Goal: Communication & Community: Answer question/provide support

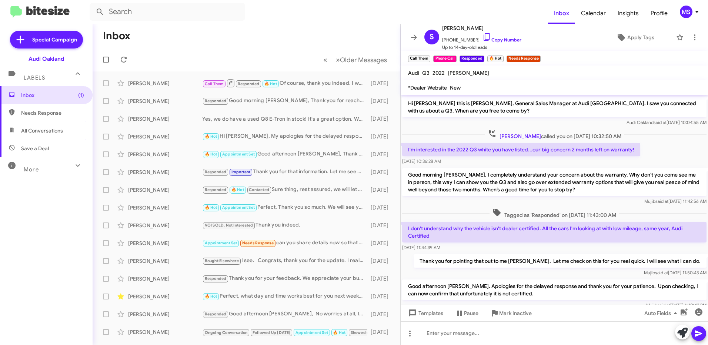
scroll to position [48, 0]
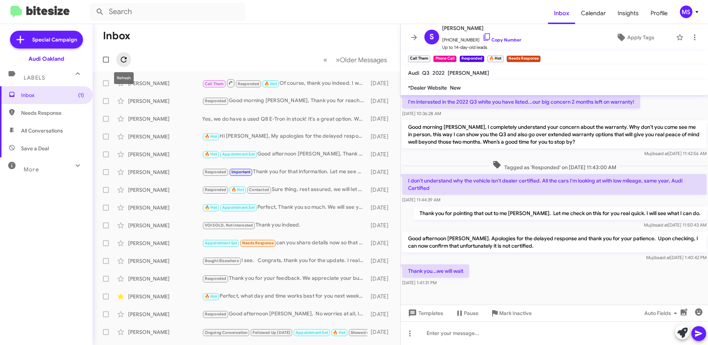
click at [121, 53] on button at bounding box center [123, 59] width 15 height 15
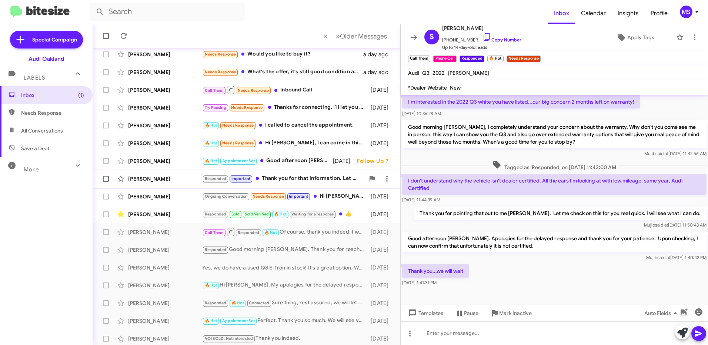
scroll to position [85, 0]
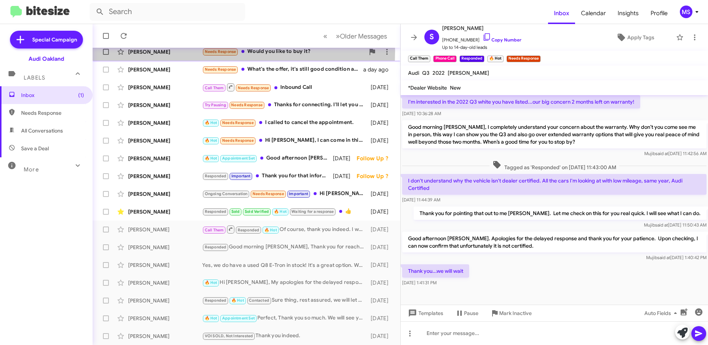
click at [194, 51] on div "Zen Spencer-Harris" at bounding box center [165, 51] width 74 height 7
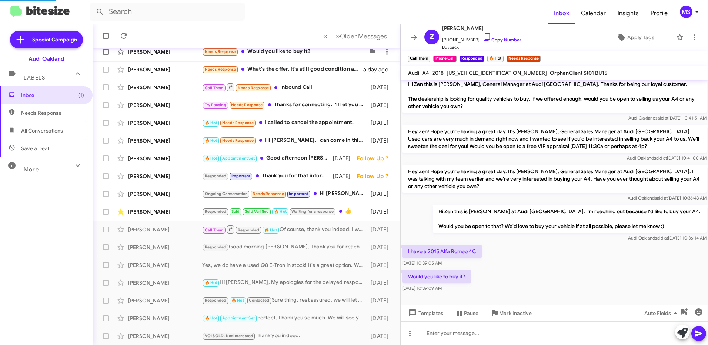
scroll to position [4, 0]
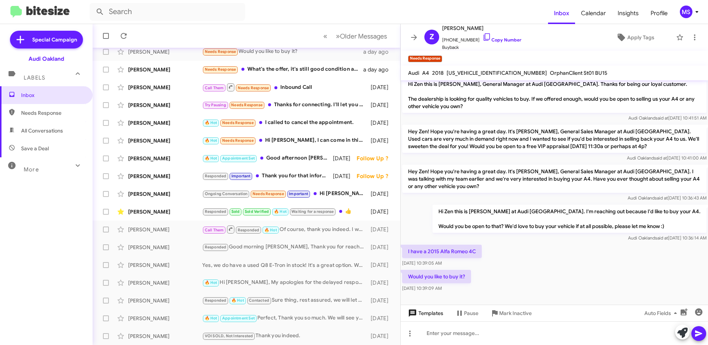
click at [431, 311] on span "Templates" at bounding box center [425, 313] width 37 height 13
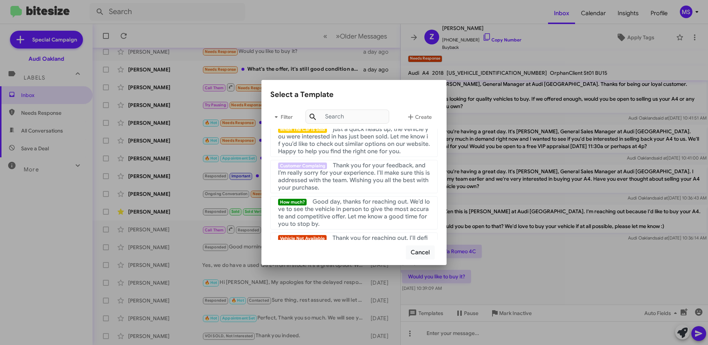
scroll to position [222, 0]
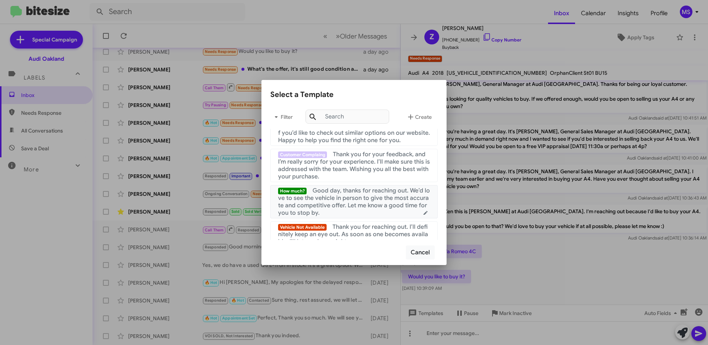
click at [351, 204] on span "Good day, thanks for reaching out. We’d love to see the vehicle in person to gi…" at bounding box center [354, 202] width 152 height 30
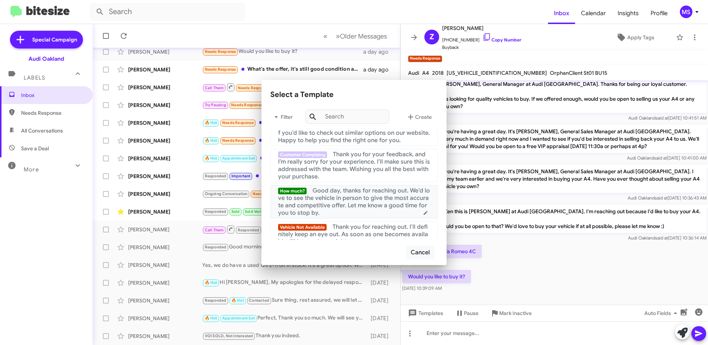
scroll to position [12, 0]
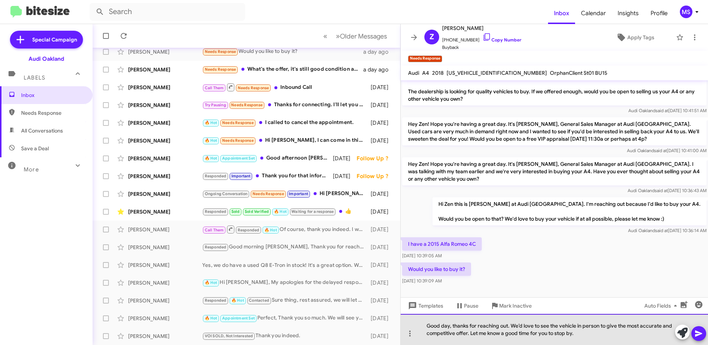
click at [449, 325] on div "Good day, thanks for reaching out. We’d love to see the vehicle in person to gi…" at bounding box center [554, 329] width 307 height 31
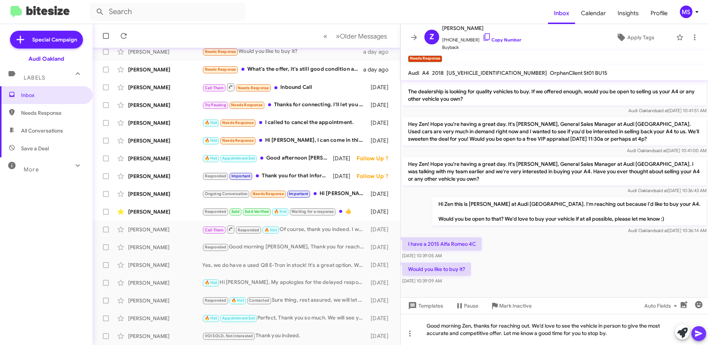
click at [700, 336] on icon at bounding box center [698, 333] width 9 height 9
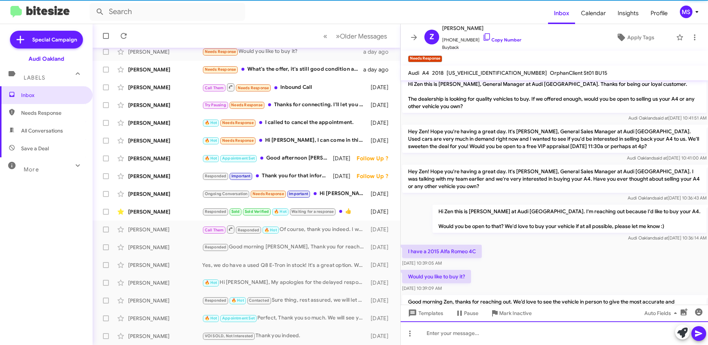
scroll to position [39, 0]
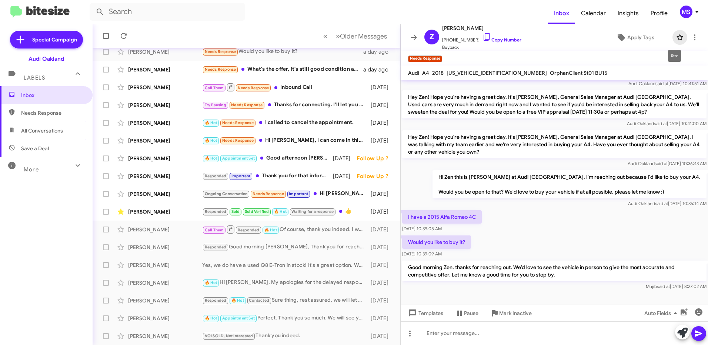
click at [675, 37] on icon at bounding box center [679, 37] width 9 height 9
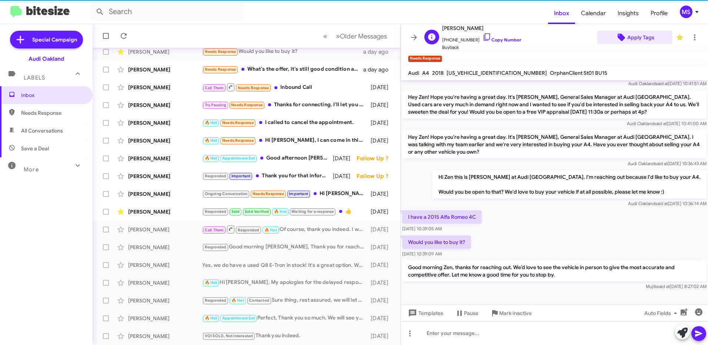
click at [634, 35] on span "Apply Tags" at bounding box center [640, 37] width 27 height 13
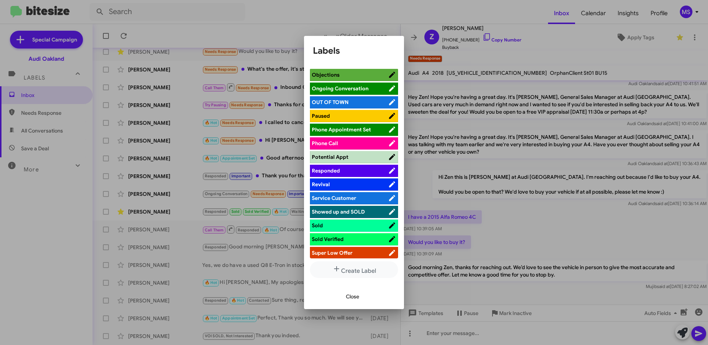
scroll to position [370, 0]
click at [360, 167] on span "Responded" at bounding box center [350, 170] width 76 height 7
click at [353, 294] on span "Close" at bounding box center [352, 296] width 13 height 13
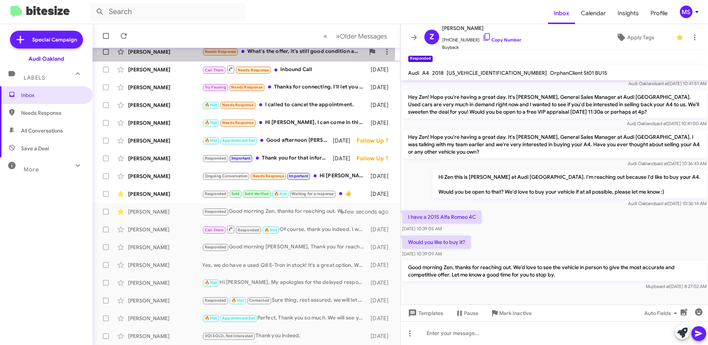
click at [184, 54] on div "Kiran Medida" at bounding box center [165, 51] width 74 height 7
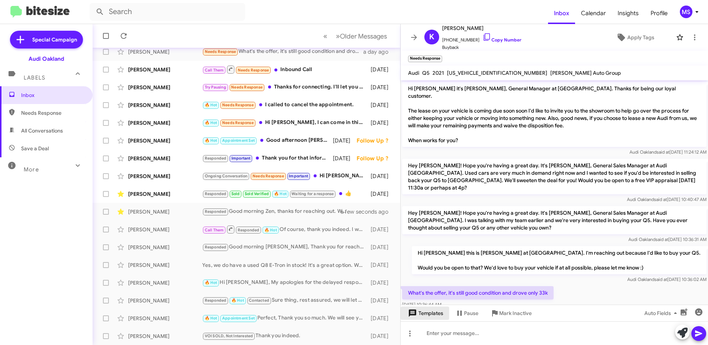
click at [433, 313] on span "Templates" at bounding box center [425, 313] width 37 height 13
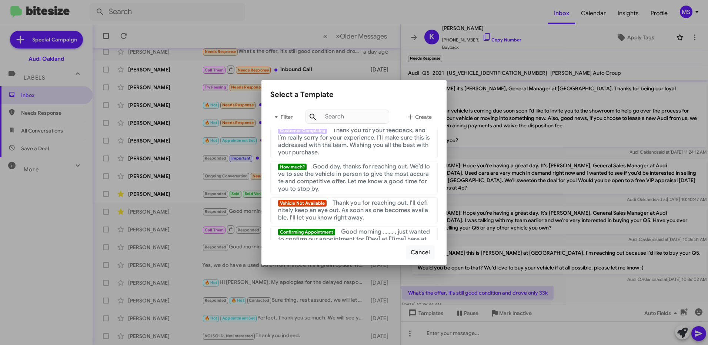
scroll to position [259, 0]
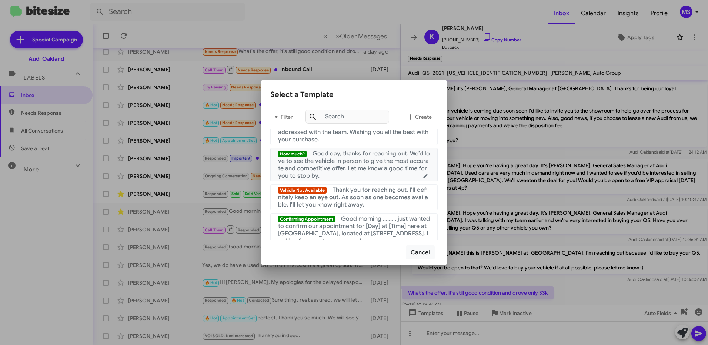
click at [353, 168] on span "Good day, thanks for reaching out. We’d love to see the vehicle in person to gi…" at bounding box center [354, 165] width 152 height 30
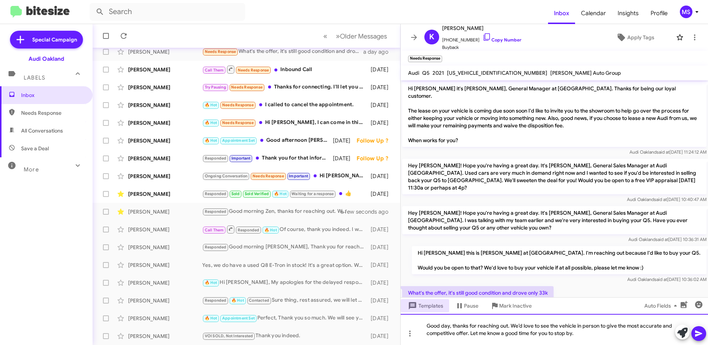
click at [449, 326] on div "Good day, thanks for reaching out. We’d love to see the vehicle in person to gi…" at bounding box center [554, 329] width 307 height 31
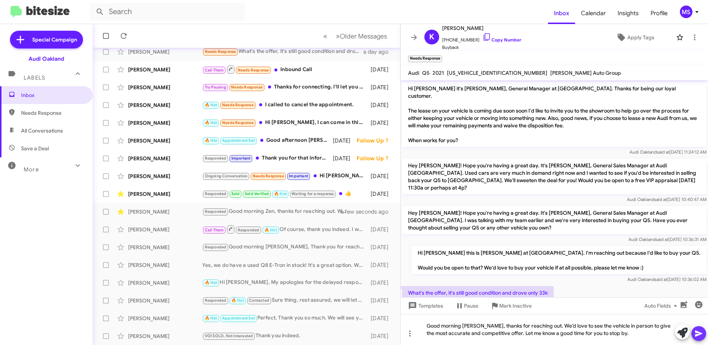
click at [698, 338] on span at bounding box center [698, 333] width 9 height 15
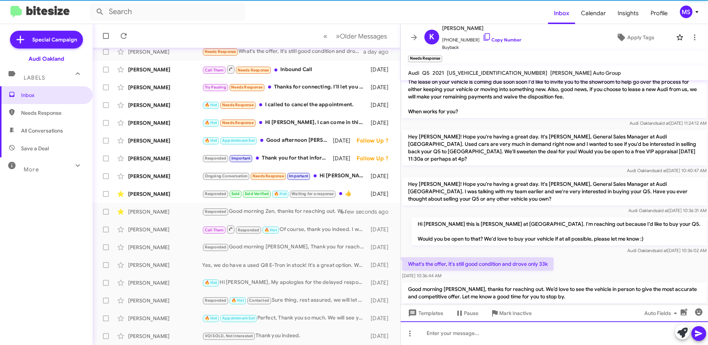
scroll to position [34, 0]
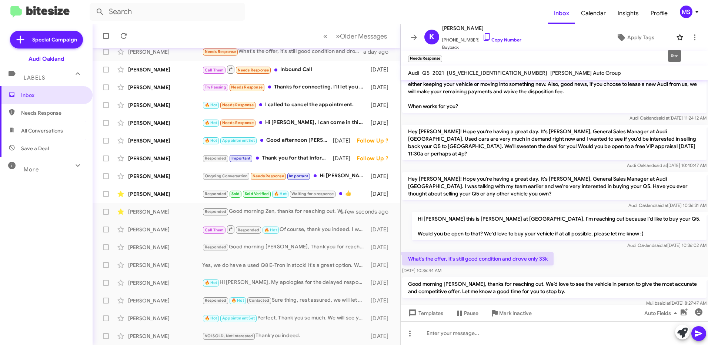
click at [675, 37] on icon at bounding box center [679, 37] width 9 height 9
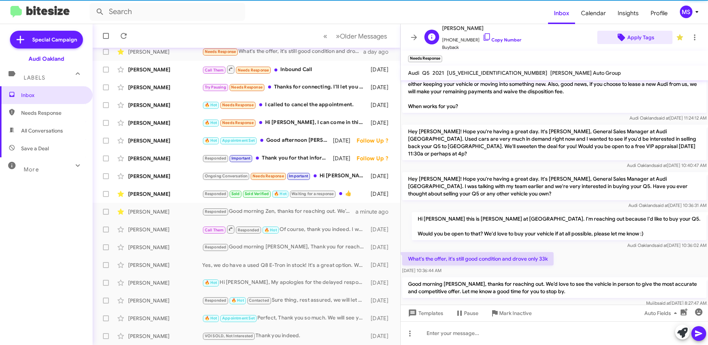
click at [650, 36] on span "Apply Tags" at bounding box center [634, 37] width 63 height 13
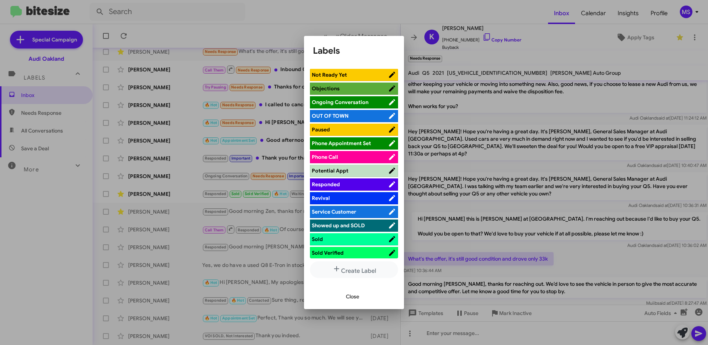
scroll to position [370, 0]
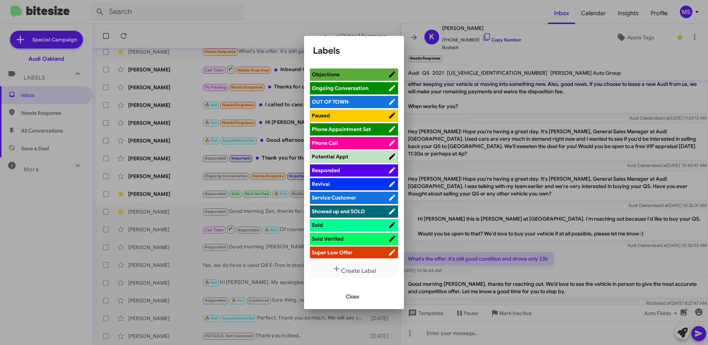
click at [355, 165] on li "Responded" at bounding box center [354, 170] width 88 height 12
click at [363, 171] on span "Responded" at bounding box center [350, 170] width 76 height 7
click at [354, 296] on span "Close" at bounding box center [352, 296] width 13 height 13
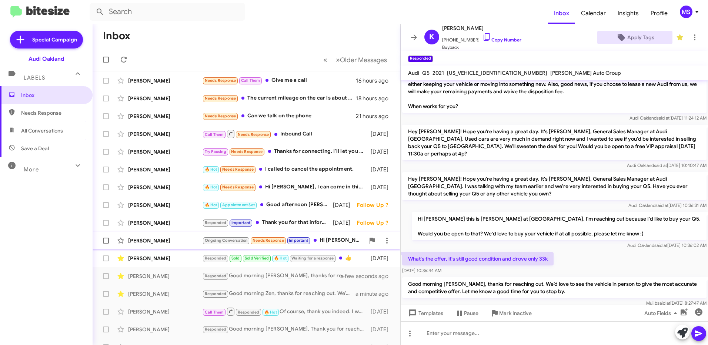
scroll to position [0, 0]
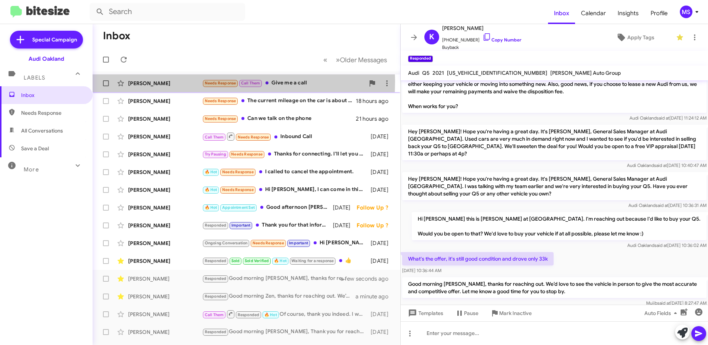
click at [184, 81] on div "Edward Wasson" at bounding box center [165, 83] width 74 height 7
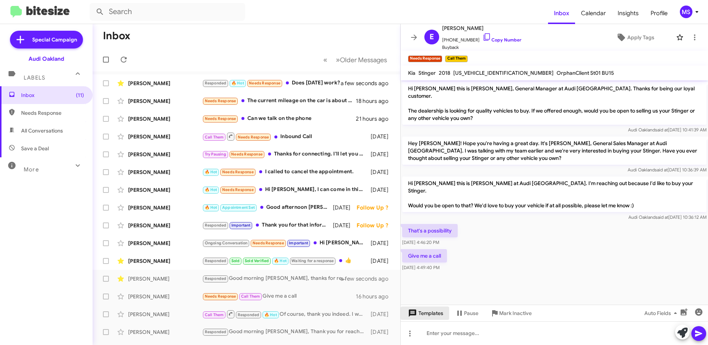
click at [430, 316] on span "Templates" at bounding box center [425, 313] width 37 height 13
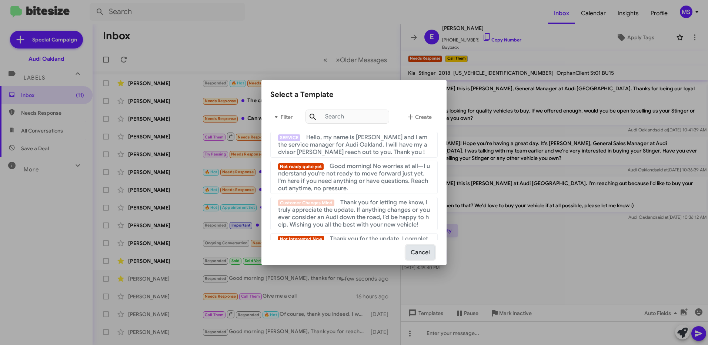
click at [422, 251] on button "Cancel" at bounding box center [420, 253] width 29 height 14
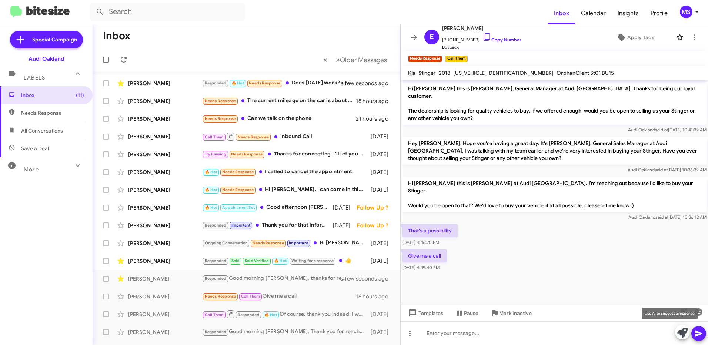
click at [677, 333] on icon at bounding box center [682, 333] width 10 height 10
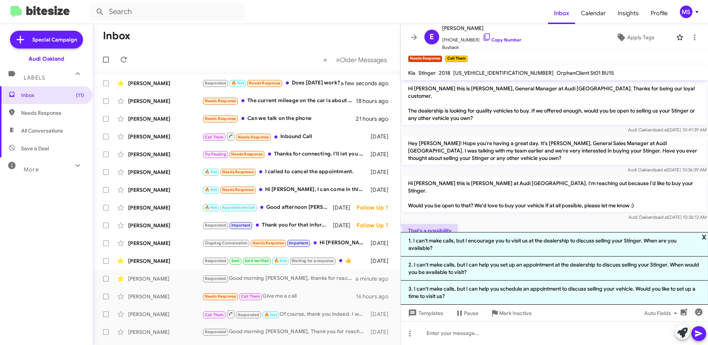
click at [704, 235] on span "x" at bounding box center [704, 236] width 5 height 9
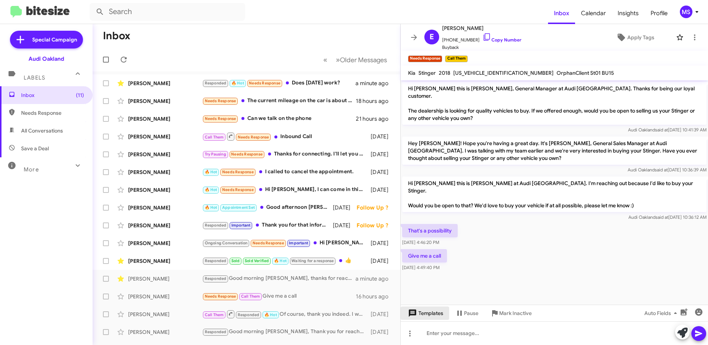
click at [433, 314] on span "Templates" at bounding box center [425, 313] width 37 height 13
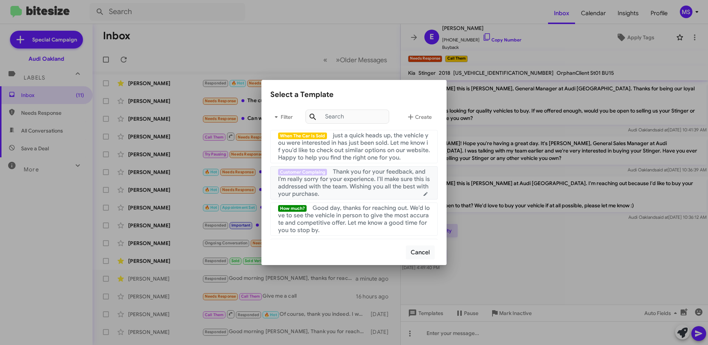
scroll to position [222, 0]
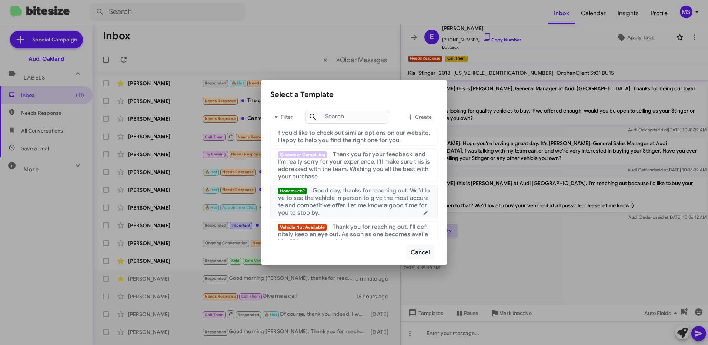
click at [341, 206] on span "Good day, thanks for reaching out. We’d love to see the vehicle in person to gi…" at bounding box center [354, 202] width 152 height 30
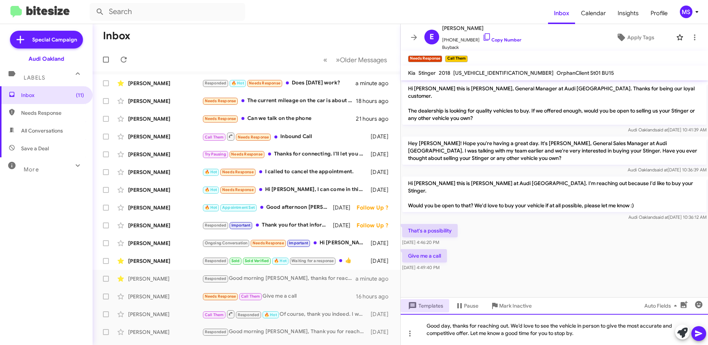
click at [450, 324] on div "Good day, thanks for reaching out. We’d love to see the vehicle in person to gi…" at bounding box center [554, 329] width 307 height 31
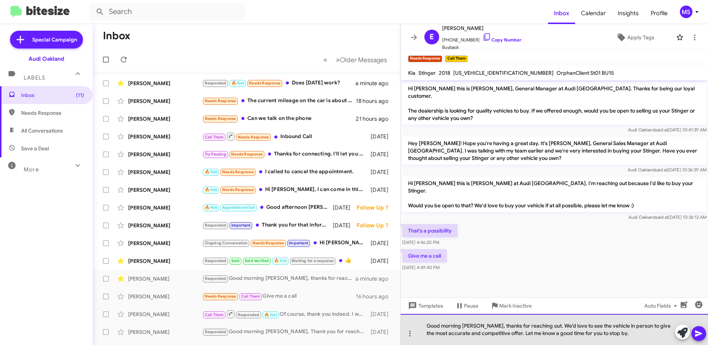
click at [501, 334] on div "Good morning Edward, thanks for reaching out. We’d love to see the vehicle in p…" at bounding box center [554, 329] width 307 height 31
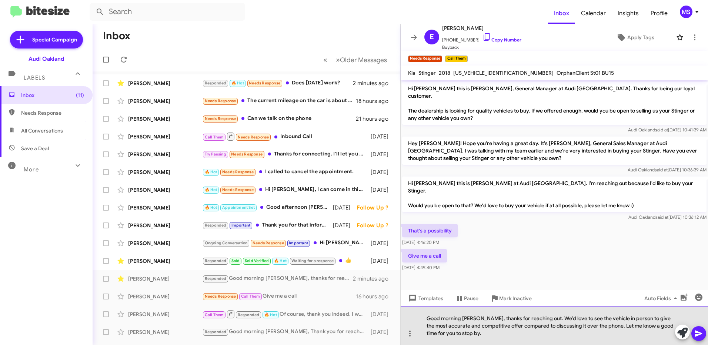
drag, startPoint x: 473, startPoint y: 333, endPoint x: 426, endPoint y: 317, distance: 49.3
click at [423, 315] on div "Good morning Edward, thanks for reaching out. We’d love to see the vehicle in p…" at bounding box center [554, 326] width 307 height 39
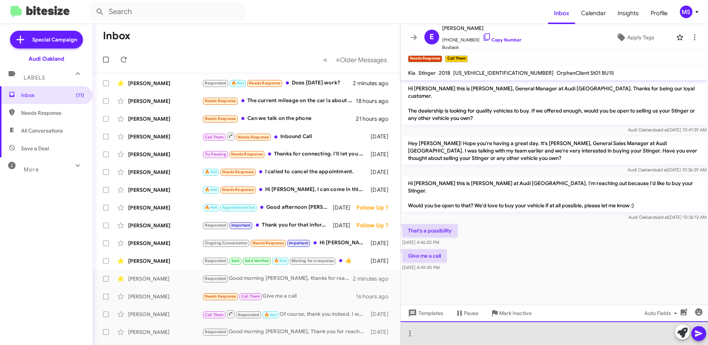
click at [460, 331] on div at bounding box center [554, 333] width 307 height 24
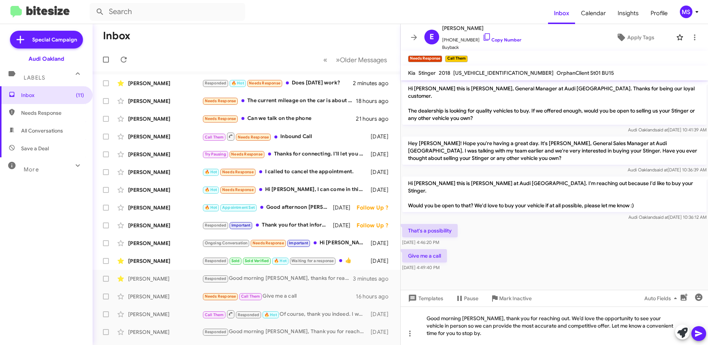
click at [697, 333] on icon at bounding box center [698, 333] width 9 height 9
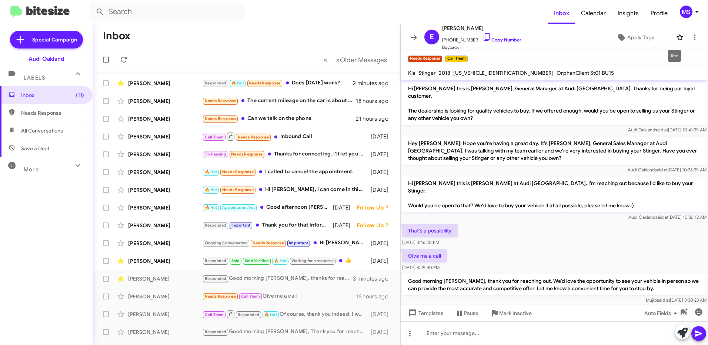
click at [675, 38] on icon at bounding box center [679, 37] width 9 height 9
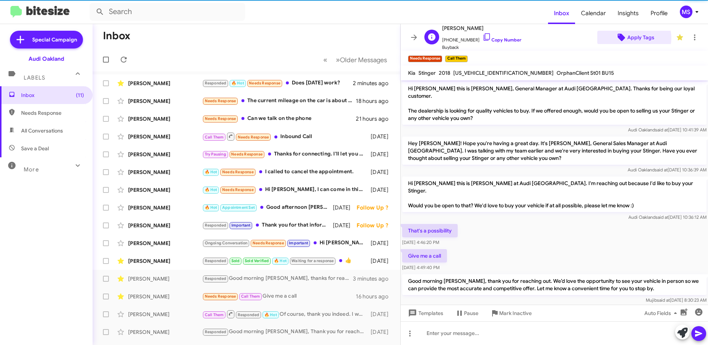
click at [630, 38] on span "Apply Tags" at bounding box center [640, 37] width 27 height 13
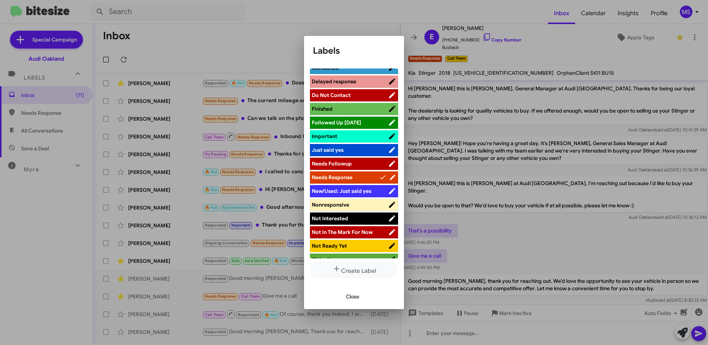
scroll to position [333, 0]
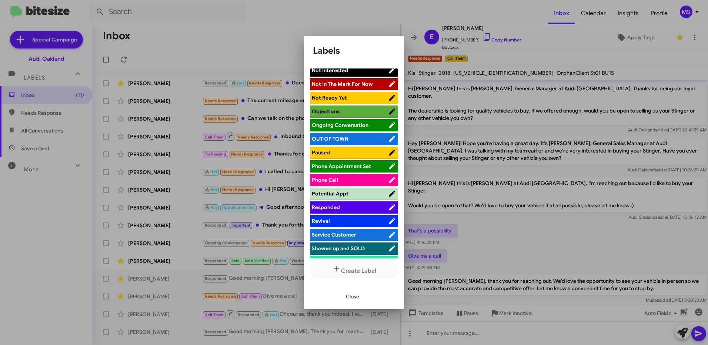
click at [353, 207] on span "Responded" at bounding box center [350, 207] width 76 height 7
click at [349, 296] on span "Close" at bounding box center [352, 296] width 13 height 13
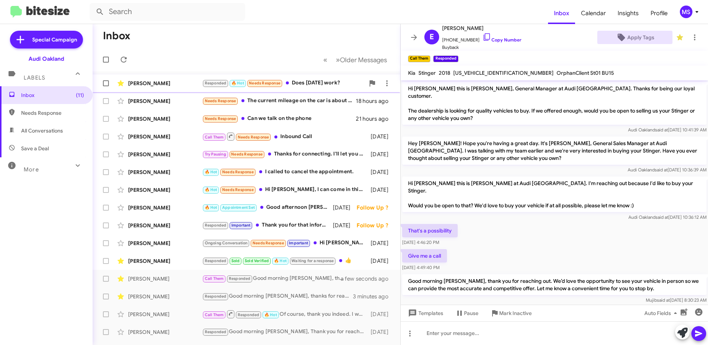
click at [187, 83] on div "Zen Spencer-Harris" at bounding box center [165, 83] width 74 height 7
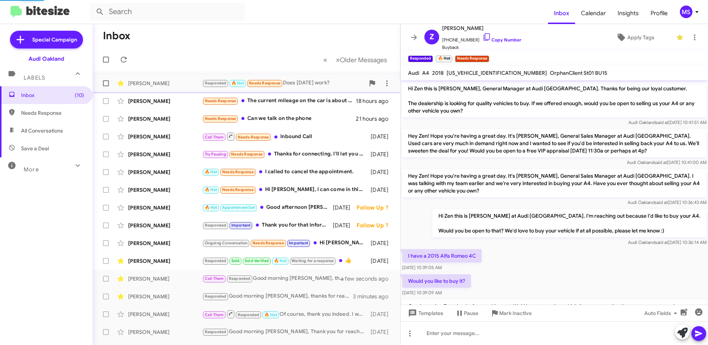
scroll to position [81, 0]
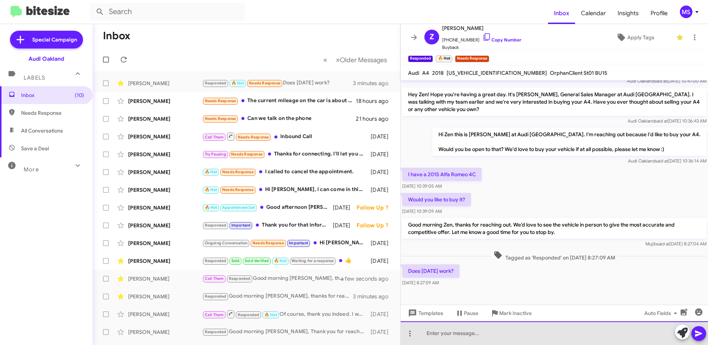
click at [460, 335] on div at bounding box center [554, 333] width 307 height 24
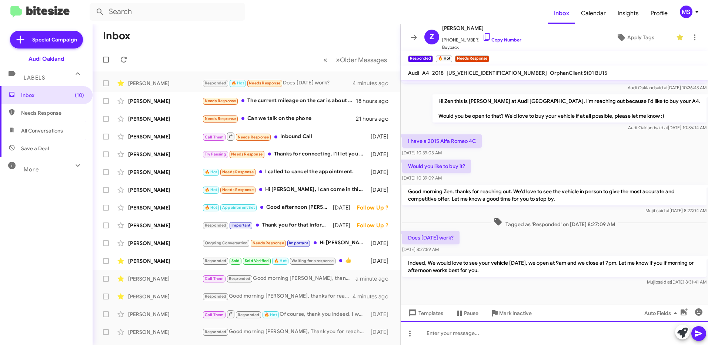
scroll to position [116, 0]
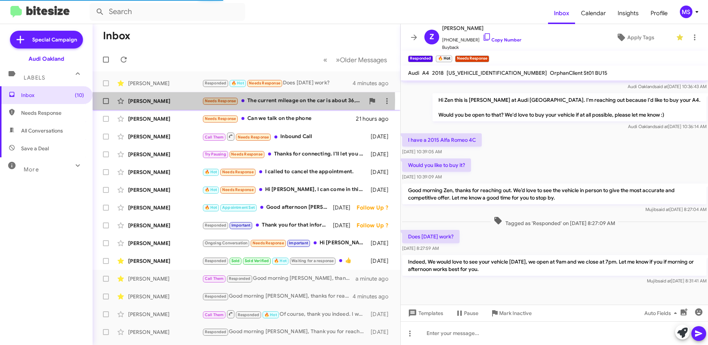
click at [176, 100] on div "Justin Paredes" at bounding box center [165, 100] width 74 height 7
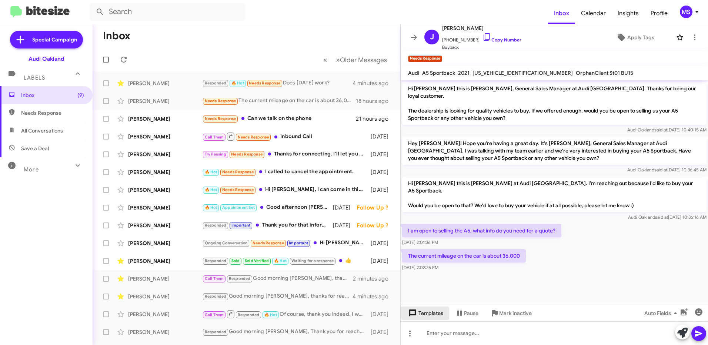
click at [431, 314] on span "Templates" at bounding box center [425, 313] width 37 height 13
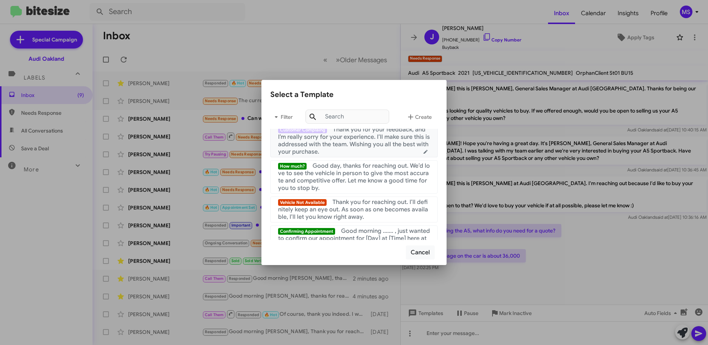
scroll to position [259, 0]
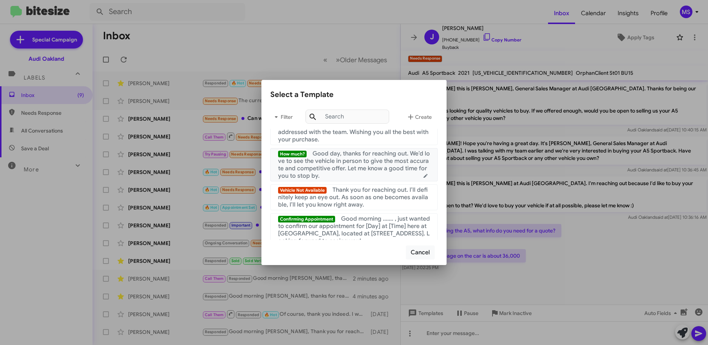
click at [353, 166] on span "Good day, thanks for reaching out. We’d love to see the vehicle in person to gi…" at bounding box center [354, 165] width 152 height 30
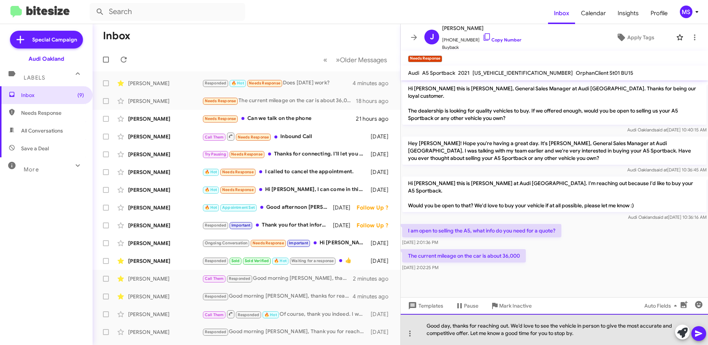
click at [450, 324] on div "Good day, thanks for reaching out. We’d love to see the vehicle in person to gi…" at bounding box center [554, 329] width 307 height 31
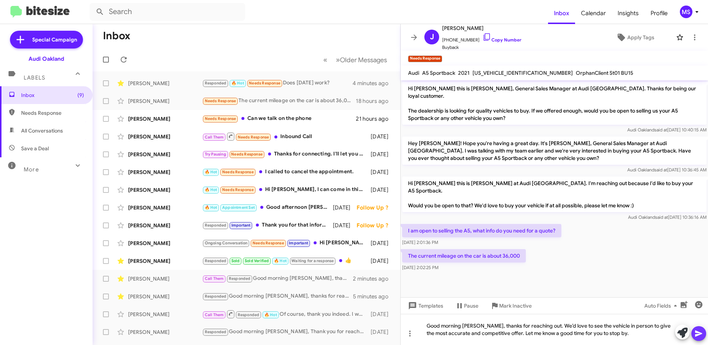
click at [700, 332] on icon at bounding box center [698, 333] width 9 height 9
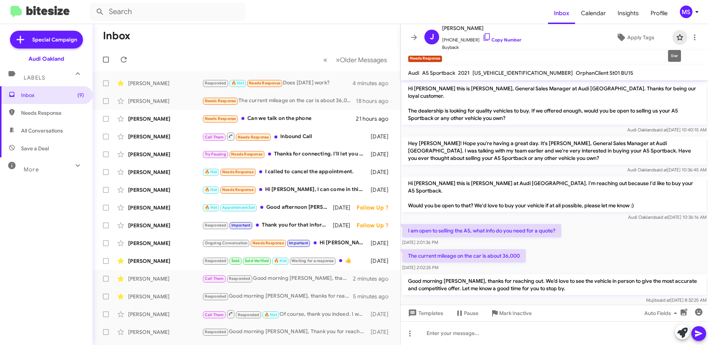
click at [675, 38] on icon at bounding box center [679, 37] width 9 height 9
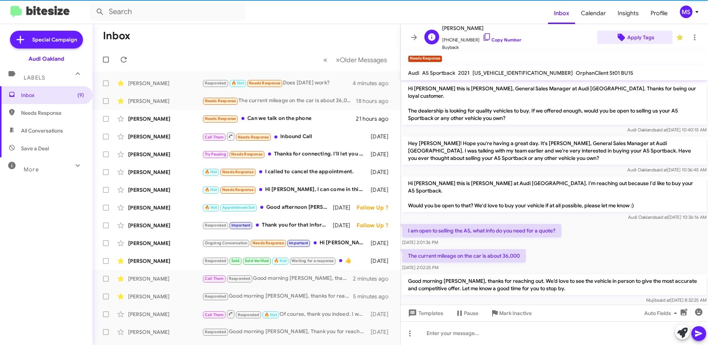
click at [644, 39] on span "Apply Tags" at bounding box center [640, 37] width 27 height 13
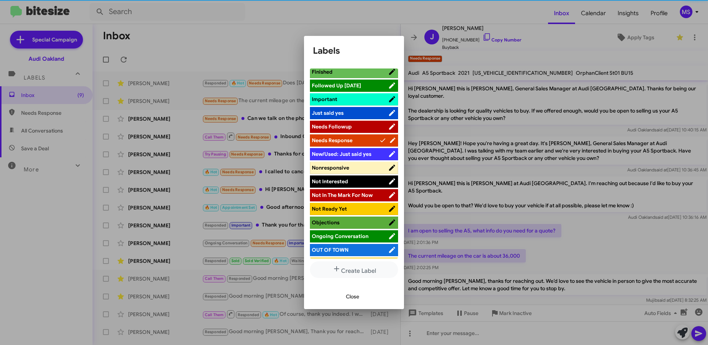
scroll to position [333, 0]
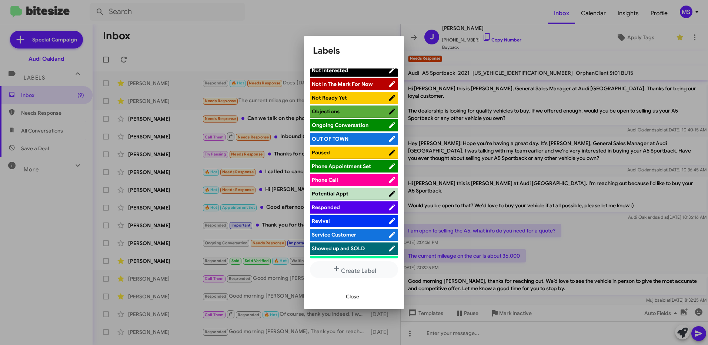
click at [344, 209] on span "Responded" at bounding box center [350, 207] width 76 height 7
click at [355, 297] on span "Close" at bounding box center [352, 296] width 13 height 13
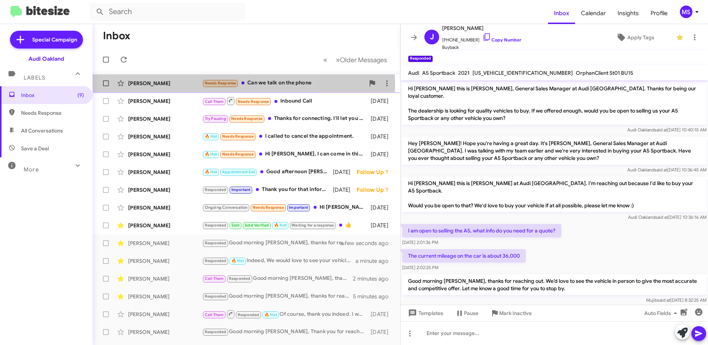
click at [168, 84] on div "Janet Scarpelli" at bounding box center [165, 83] width 74 height 7
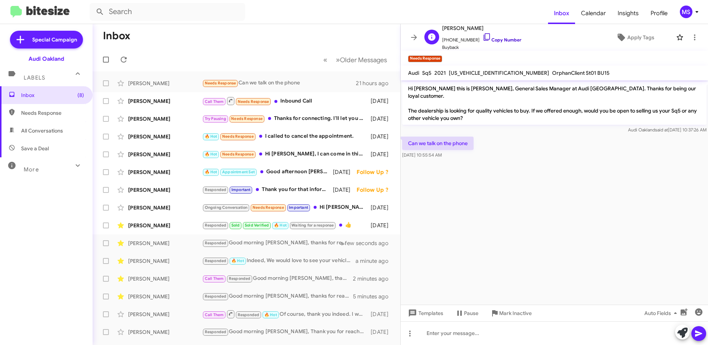
click at [503, 39] on link "Copy Number" at bounding box center [502, 40] width 39 height 6
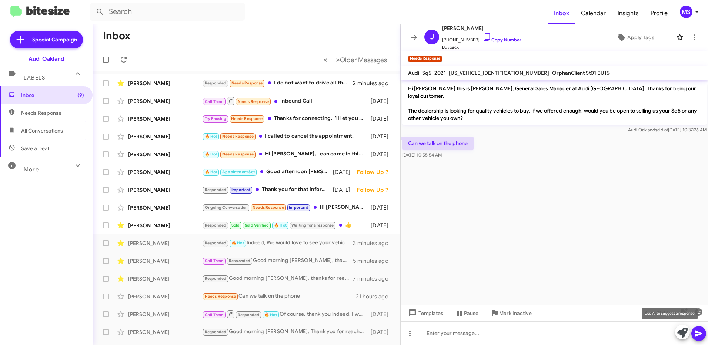
click at [680, 333] on icon at bounding box center [682, 333] width 10 height 10
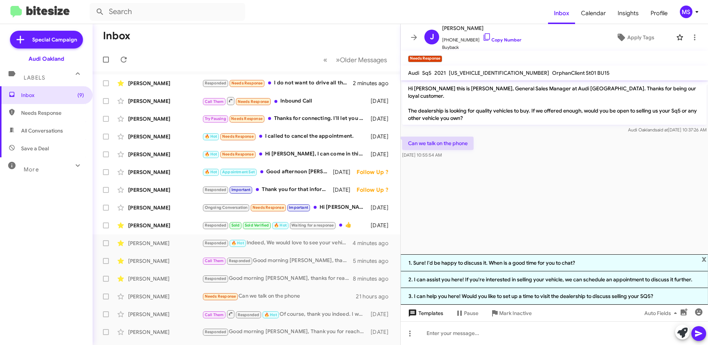
click at [424, 316] on span "Templates" at bounding box center [425, 313] width 37 height 13
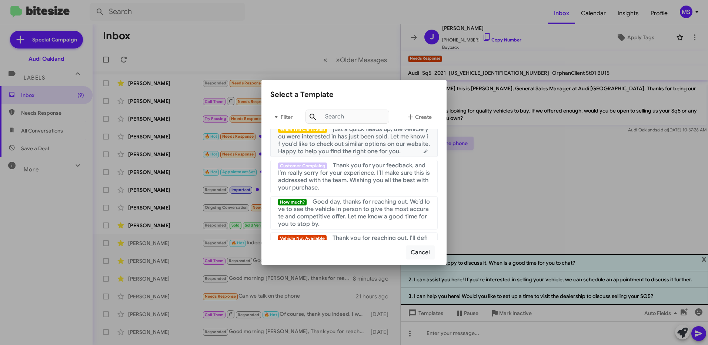
scroll to position [222, 0]
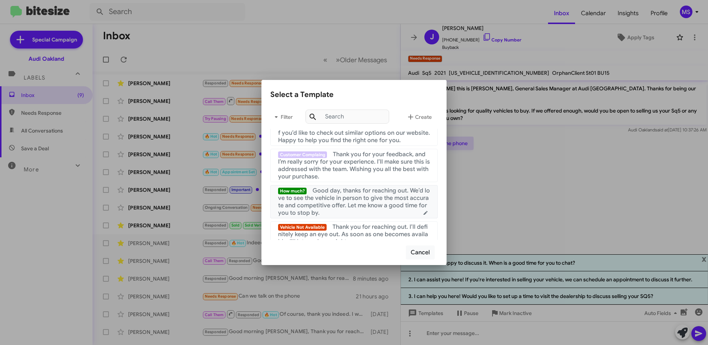
click at [336, 201] on span "Good day, thanks for reaching out. We’d love to see the vehicle in person to gi…" at bounding box center [354, 202] width 152 height 30
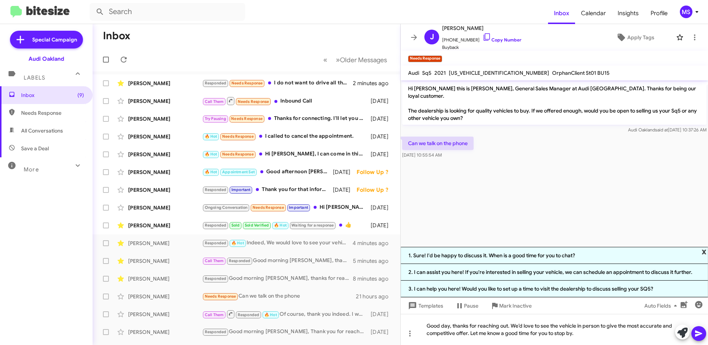
click at [705, 251] on span "x" at bounding box center [704, 251] width 5 height 9
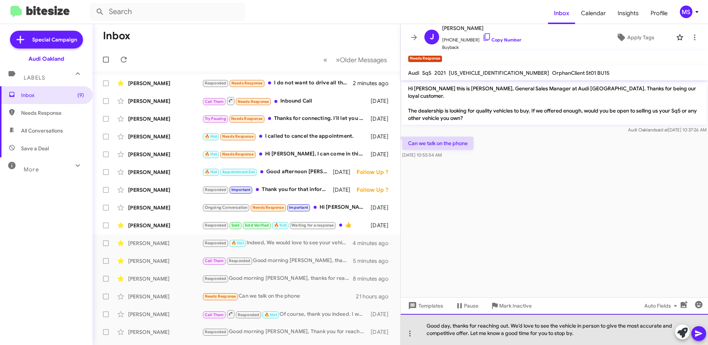
click at [450, 326] on div "Good day, thanks for reaching out. We’d love to see the vehicle in person to gi…" at bounding box center [554, 329] width 307 height 31
click at [627, 333] on div "Good morning Janet, thanks for reaching out. We’d love to see the vehicle in pe…" at bounding box center [554, 329] width 307 height 31
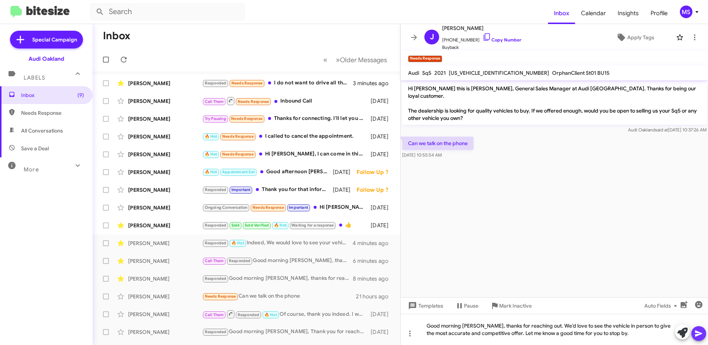
click at [697, 334] on icon at bounding box center [698, 334] width 7 height 6
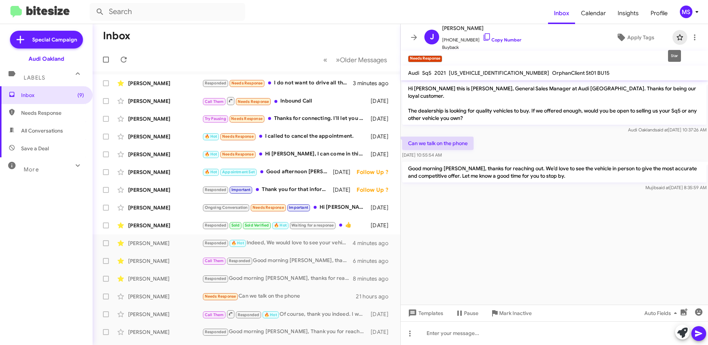
click at [675, 40] on icon at bounding box center [679, 37] width 9 height 9
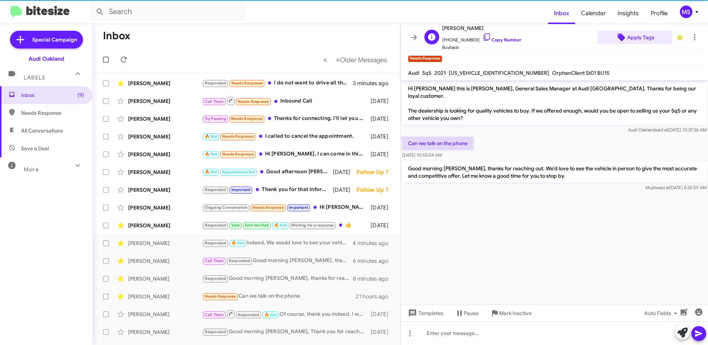
click at [646, 35] on span "Apply Tags" at bounding box center [640, 37] width 27 height 13
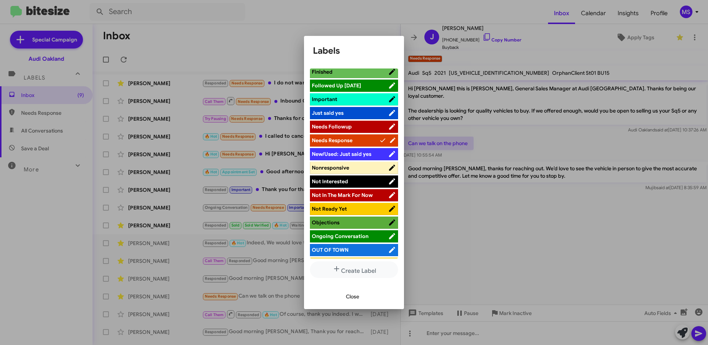
scroll to position [333, 0]
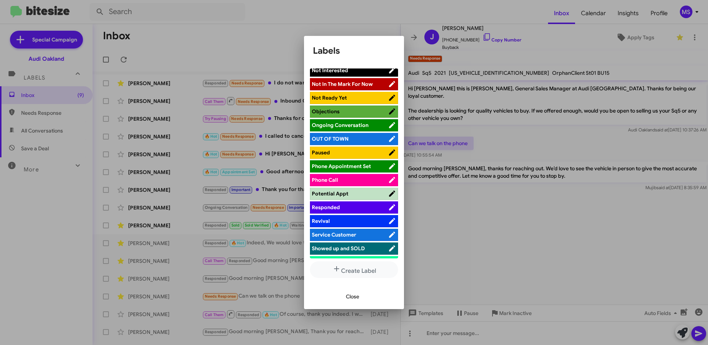
click at [340, 208] on span "Responded" at bounding box center [350, 207] width 76 height 7
click at [353, 297] on span "Close" at bounding box center [352, 296] width 13 height 13
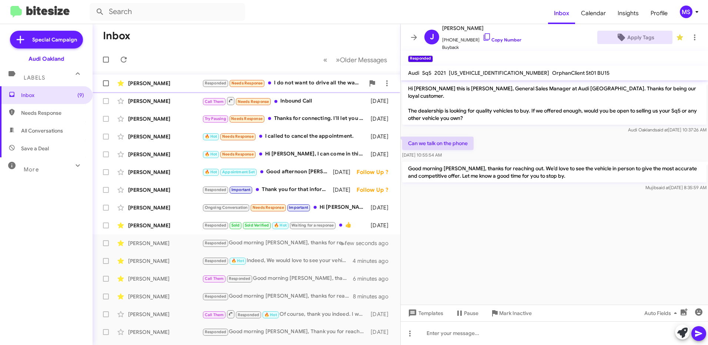
click at [178, 84] on div "Justin Paredes" at bounding box center [165, 83] width 74 height 7
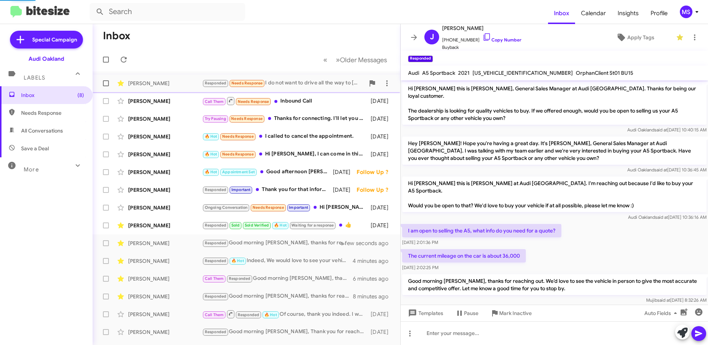
scroll to position [47, 0]
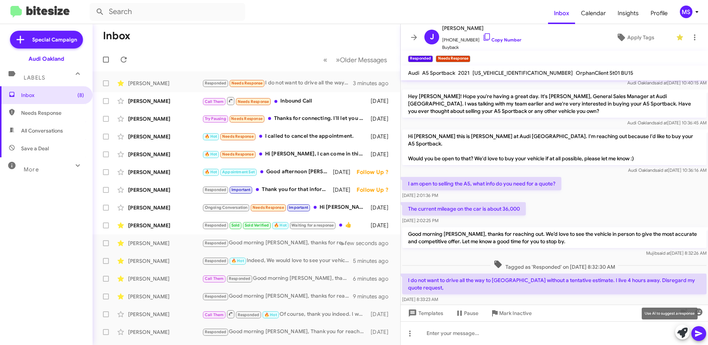
click at [680, 332] on icon at bounding box center [682, 333] width 10 height 10
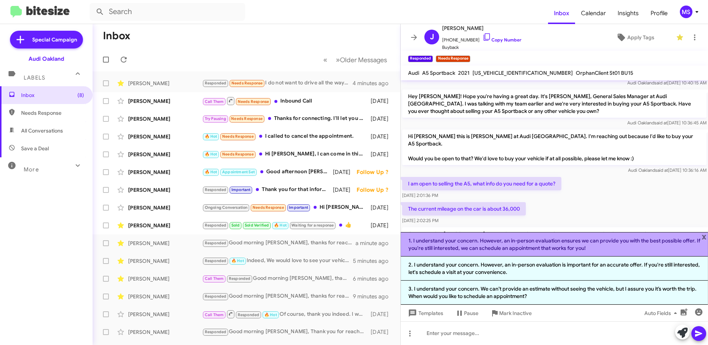
click at [570, 246] on li "1. I understand your concern. However, an in-person evaluation ensures we can p…" at bounding box center [554, 244] width 307 height 24
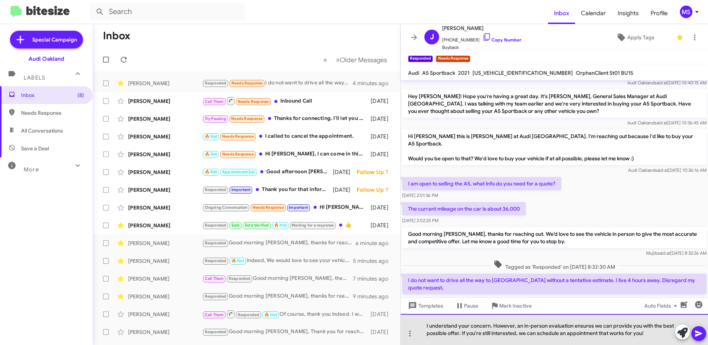
drag, startPoint x: 461, startPoint y: 333, endPoint x: 648, endPoint y: 333, distance: 187.4
click at [648, 333] on div "I understand your concern. However, an in-person evaluation ensures we can prov…" at bounding box center [554, 329] width 307 height 31
drag, startPoint x: 559, startPoint y: 339, endPoint x: 413, endPoint y: 320, distance: 147.5
click at [413, 320] on div "I understand your concern. However, an in-person evaluation ensures we can prov…" at bounding box center [554, 329] width 307 height 31
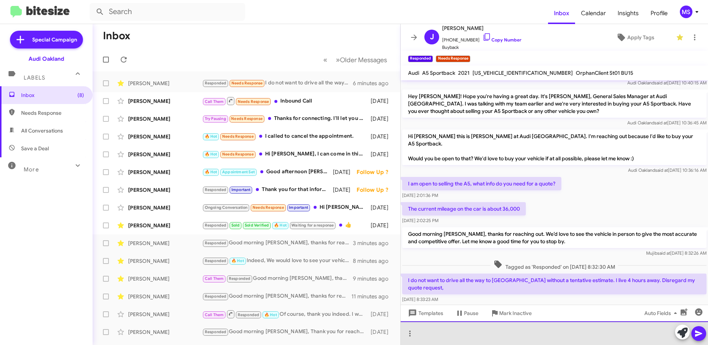
click at [457, 332] on div at bounding box center [554, 333] width 307 height 24
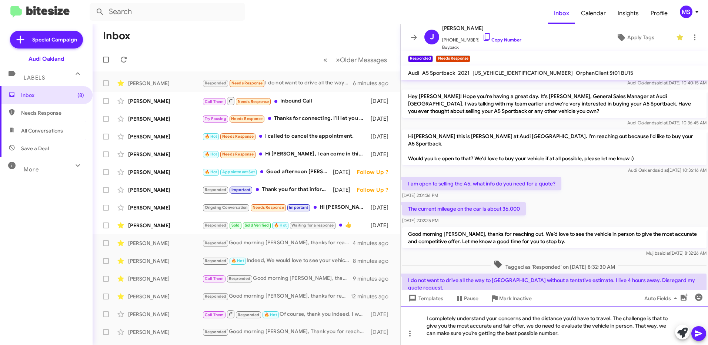
click at [596, 334] on div "I completely understand your concerns and the distance you’d have to travel. Th…" at bounding box center [554, 326] width 307 height 39
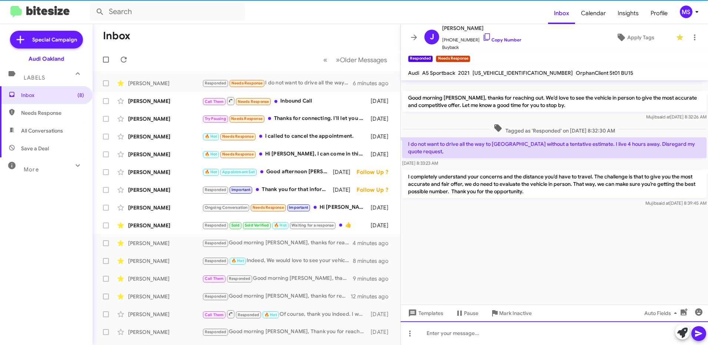
scroll to position [0, 0]
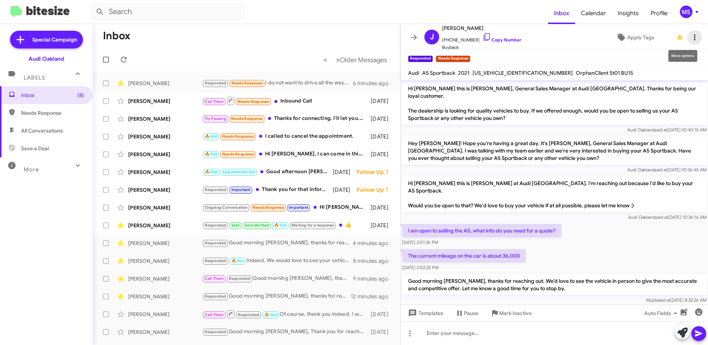
click at [690, 39] on icon at bounding box center [694, 37] width 9 height 9
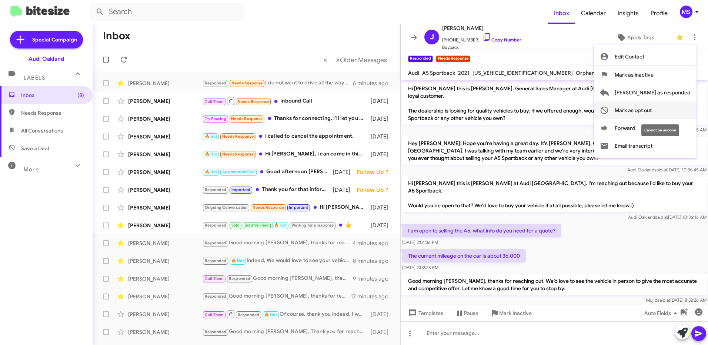
click at [652, 107] on span "Mark as opt out" at bounding box center [633, 110] width 37 height 18
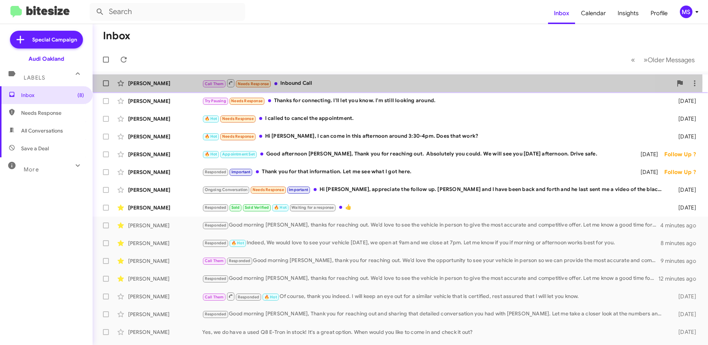
click at [161, 82] on div "Angus Bates" at bounding box center [165, 83] width 74 height 7
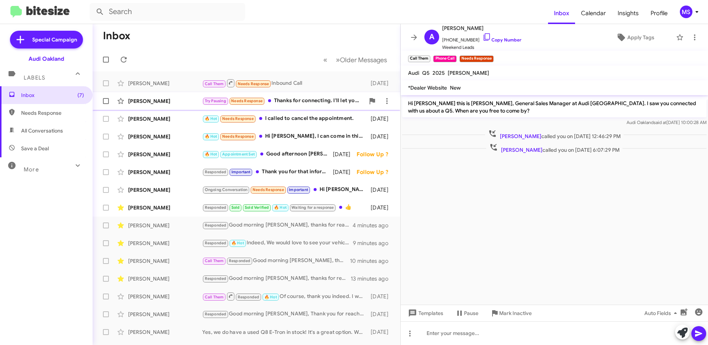
click at [166, 100] on div "Larry Jones" at bounding box center [165, 100] width 74 height 7
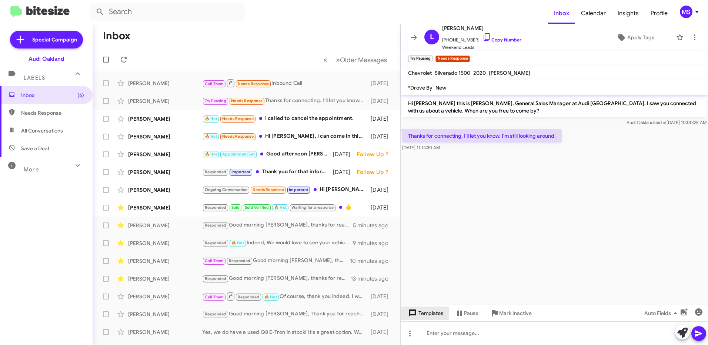
click at [429, 312] on span "Templates" at bounding box center [425, 313] width 37 height 13
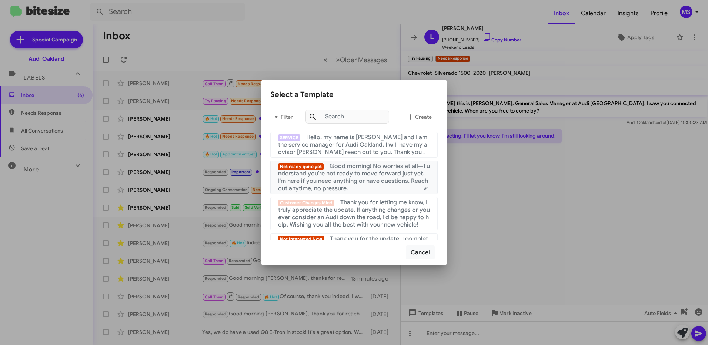
click at [367, 167] on span "Good morning! No worries at all—I understand you're not ready to move forward j…" at bounding box center [354, 178] width 152 height 30
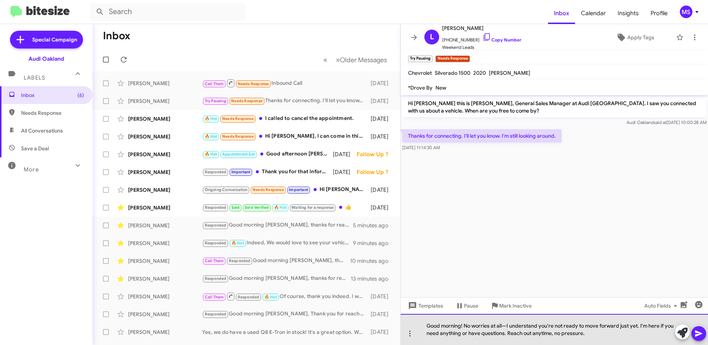
click at [507, 327] on div "Good morning! No worries at all—I understand you're not ready to move forward j…" at bounding box center [554, 329] width 307 height 31
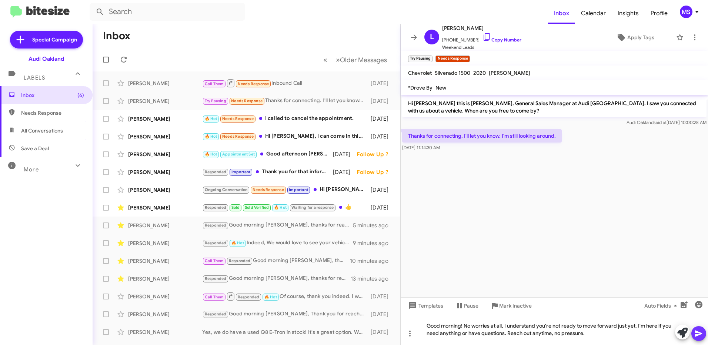
click at [695, 336] on icon at bounding box center [698, 333] width 9 height 9
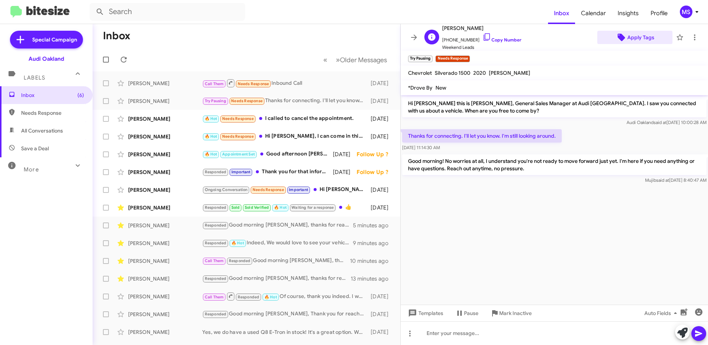
click at [640, 39] on span "Apply Tags" at bounding box center [640, 37] width 27 height 13
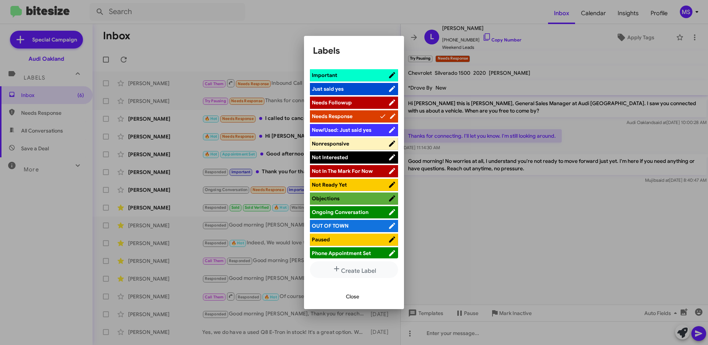
scroll to position [259, 0]
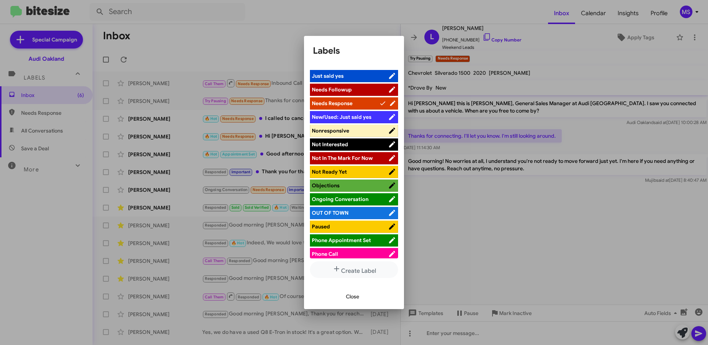
click at [360, 158] on span "Not In The Mark For Now" at bounding box center [342, 158] width 61 height 7
click at [349, 297] on span "Close" at bounding box center [352, 296] width 13 height 13
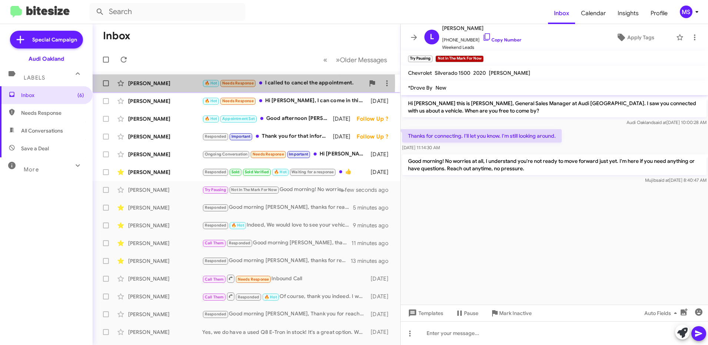
click at [179, 83] on div "Weyu Lai" at bounding box center [165, 83] width 74 height 7
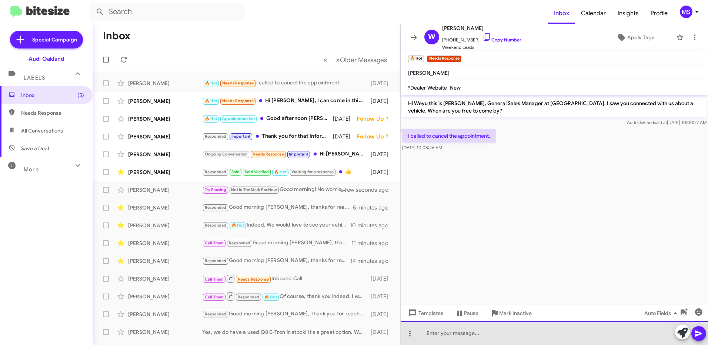
click at [466, 333] on div at bounding box center [554, 333] width 307 height 24
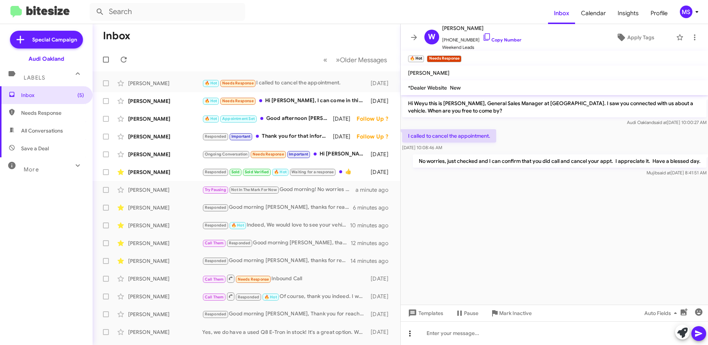
click at [407, 334] on icon at bounding box center [410, 333] width 9 height 9
click at [428, 317] on button "note" at bounding box center [426, 315] width 46 height 18
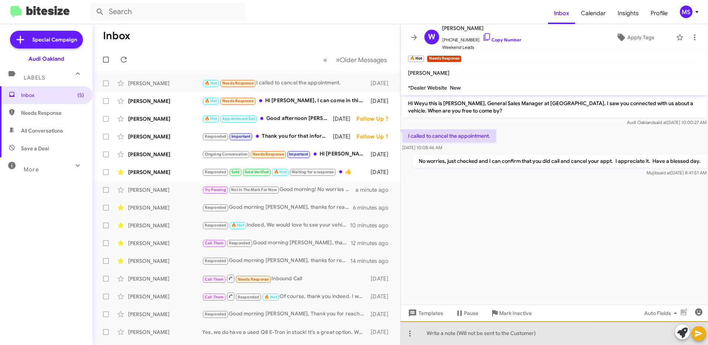
click at [509, 335] on div at bounding box center [554, 333] width 307 height 24
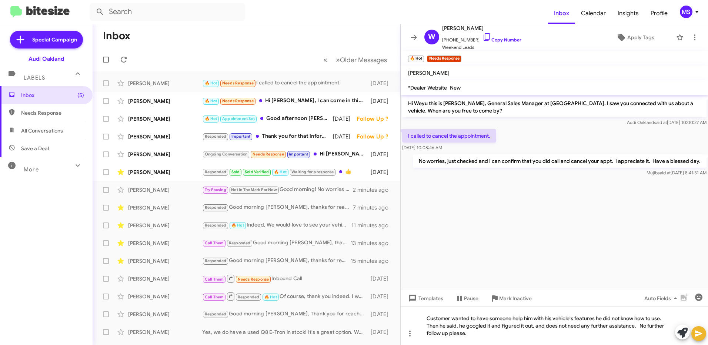
click at [697, 334] on icon at bounding box center [698, 333] width 9 height 9
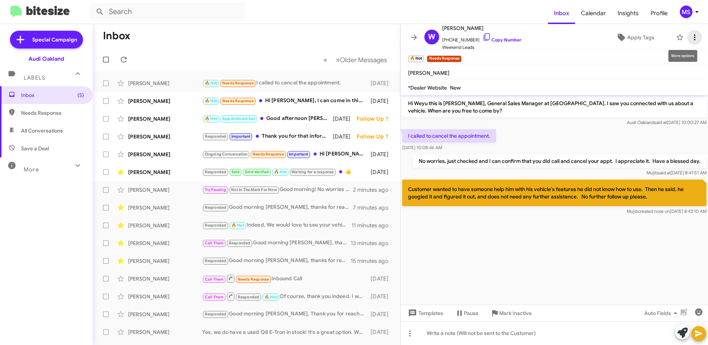
click at [690, 40] on icon at bounding box center [694, 37] width 9 height 9
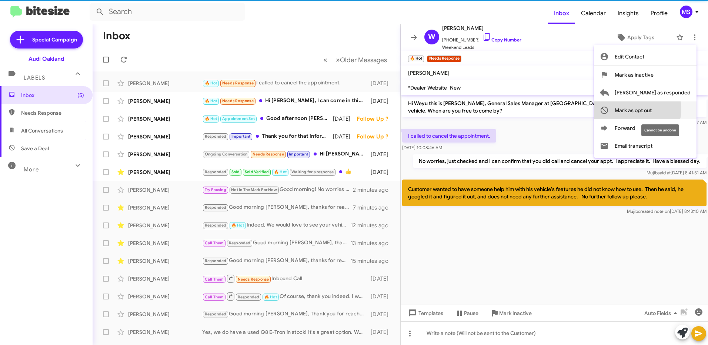
click at [652, 109] on span "Mark as opt out" at bounding box center [633, 110] width 37 height 18
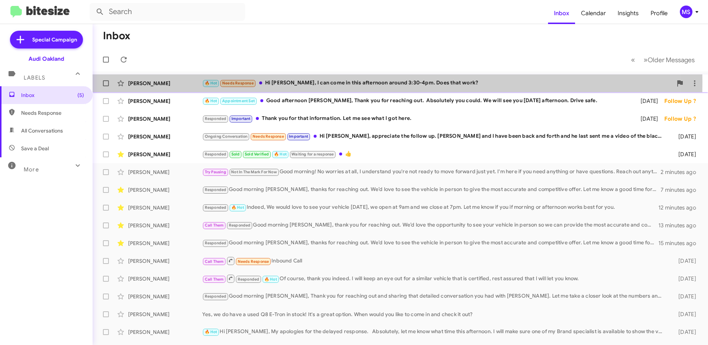
click at [174, 82] on div "Tatiana Massier" at bounding box center [165, 83] width 74 height 7
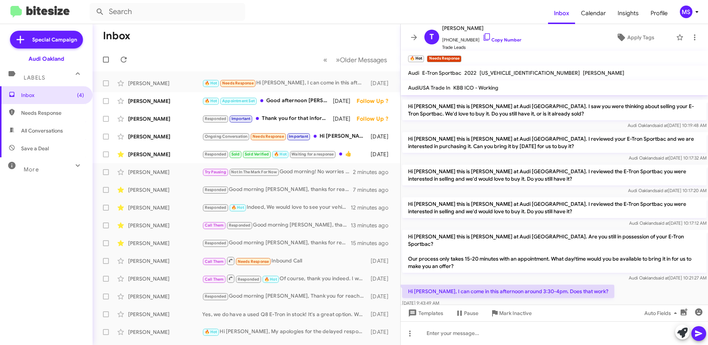
scroll to position [142, 0]
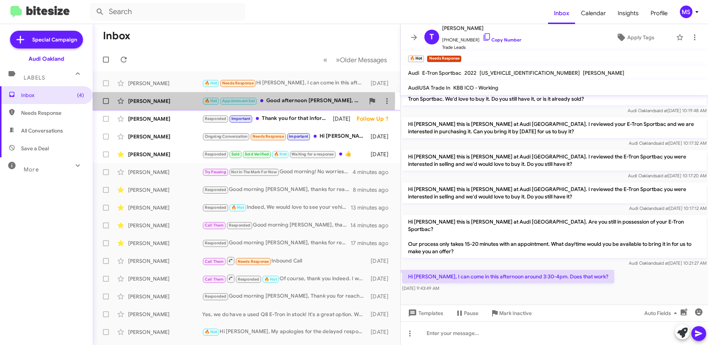
click at [177, 99] on div "[PERSON_NAME]" at bounding box center [165, 100] width 74 height 7
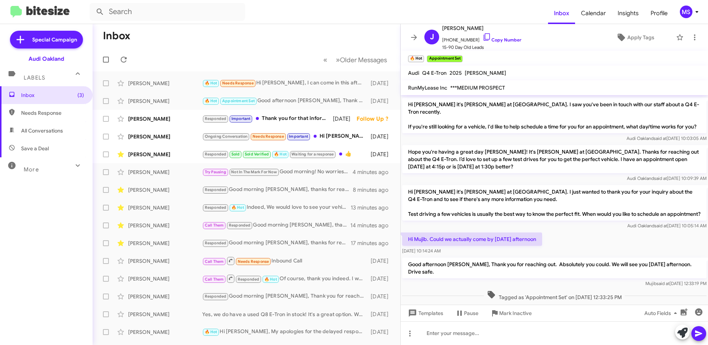
scroll to position [266, 0]
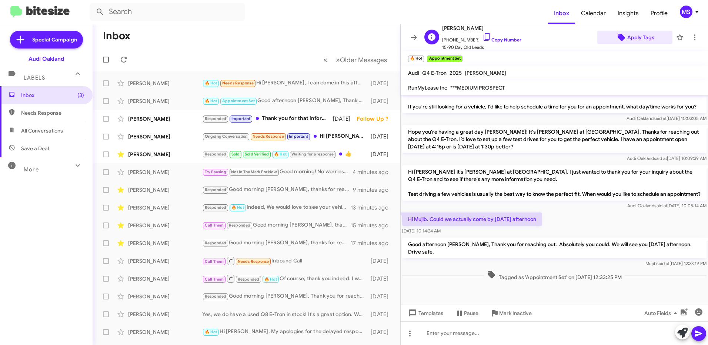
click at [641, 39] on span "Apply Tags" at bounding box center [640, 37] width 27 height 13
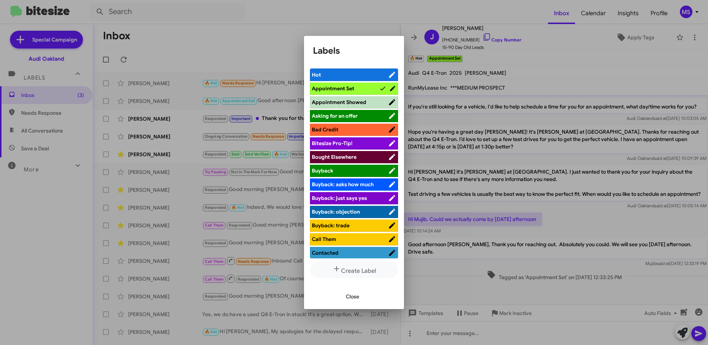
click at [358, 101] on span "Appointment Showed" at bounding box center [339, 102] width 54 height 7
click at [350, 296] on span "Close" at bounding box center [352, 296] width 13 height 13
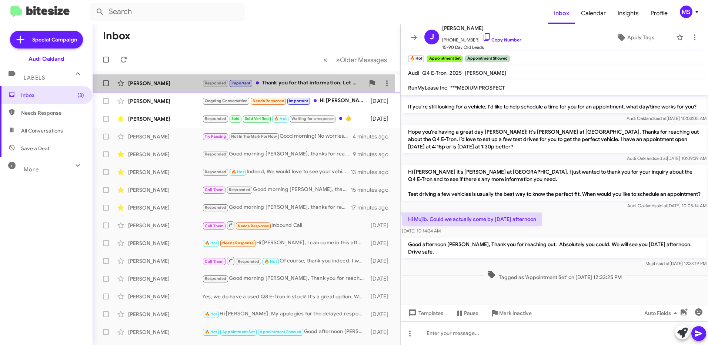
click at [176, 81] on div "[PERSON_NAME]" at bounding box center [165, 83] width 74 height 7
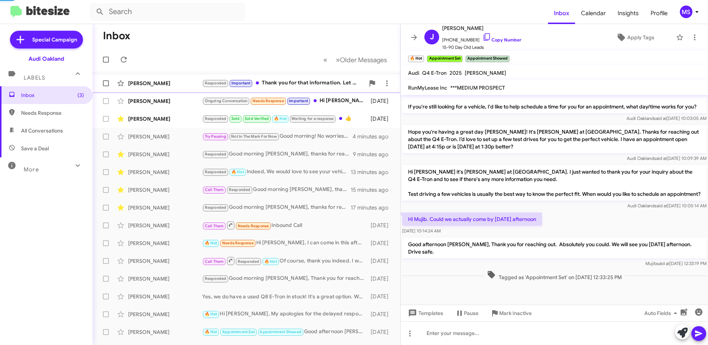
scroll to position [197, 0]
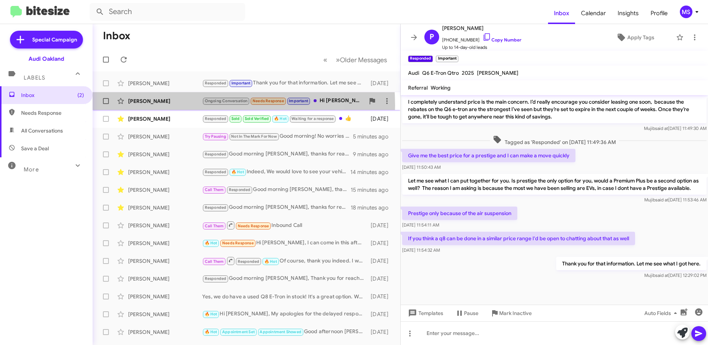
click at [181, 106] on div "Nico Arcino Ongoing Conversation Needs Response Important Hi Mujib, appreciate …" at bounding box center [247, 101] width 296 height 15
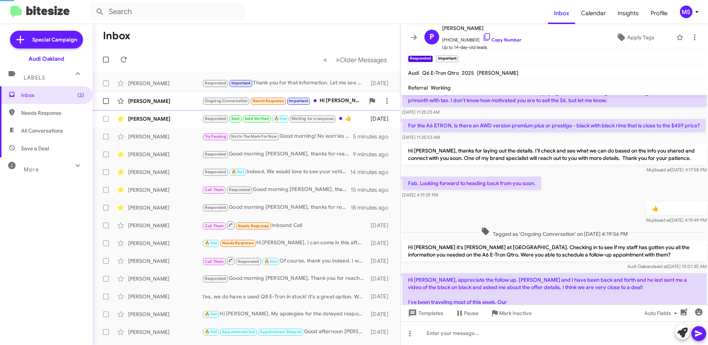
scroll to position [343, 0]
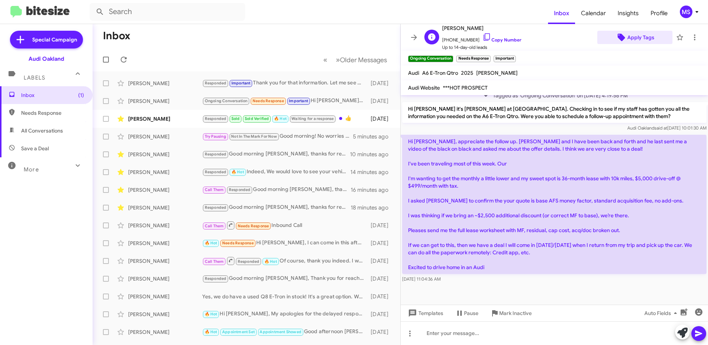
click at [631, 39] on span "Apply Tags" at bounding box center [640, 37] width 27 height 13
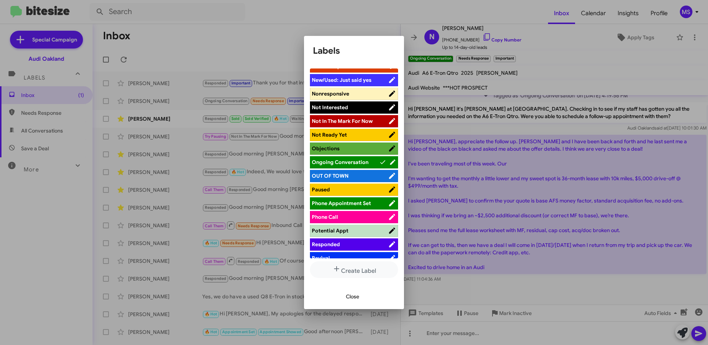
scroll to position [333, 0]
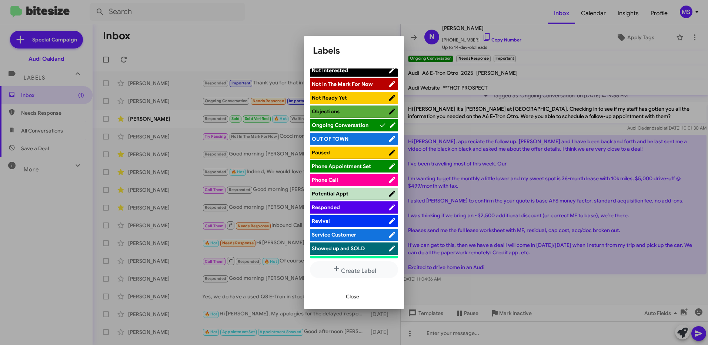
click at [363, 163] on span "Phone Appointment Set" at bounding box center [341, 166] width 59 height 7
click at [356, 299] on span "Close" at bounding box center [352, 296] width 13 height 13
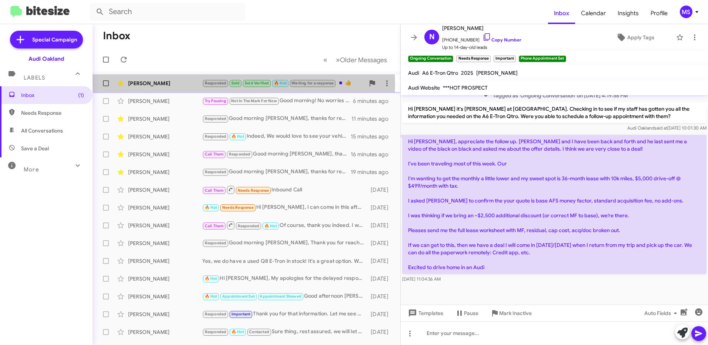
click at [179, 84] on div "Elizabeth Fulton" at bounding box center [165, 83] width 74 height 7
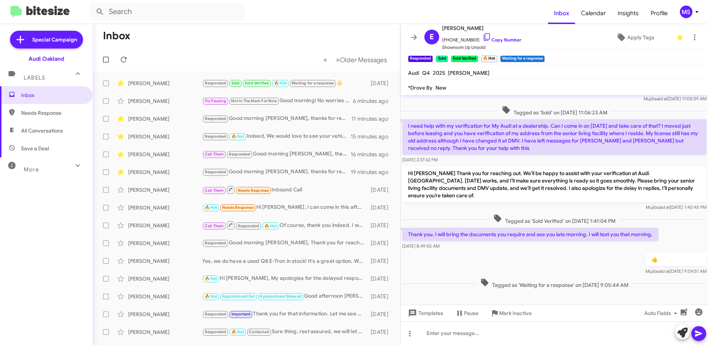
scroll to position [148, 0]
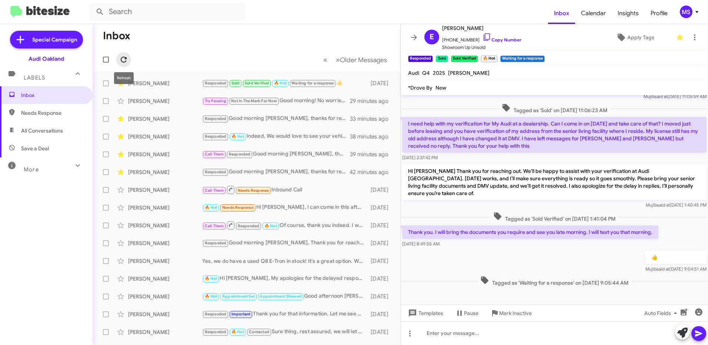
click at [125, 63] on icon at bounding box center [123, 59] width 9 height 9
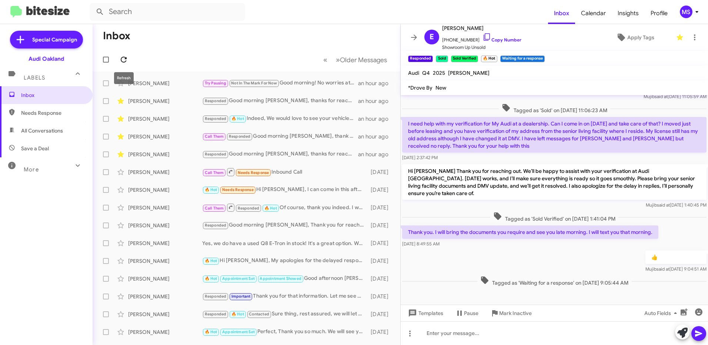
click at [126, 60] on icon at bounding box center [123, 59] width 9 height 9
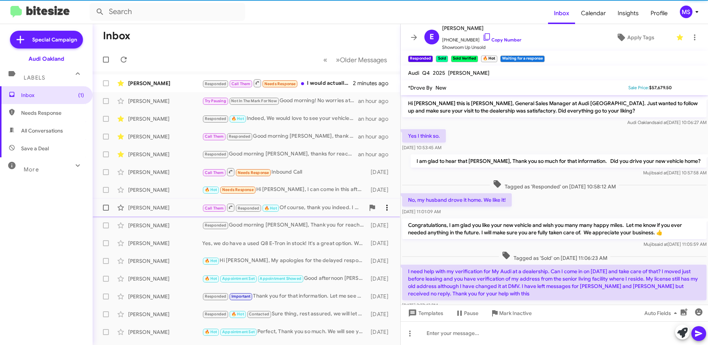
scroll to position [133, 0]
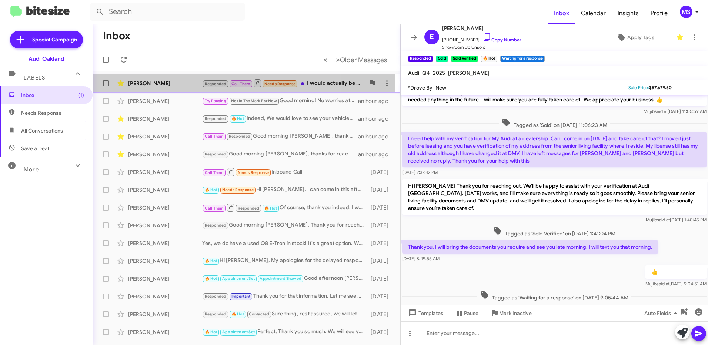
click at [180, 83] on div "[PERSON_NAME]" at bounding box center [165, 83] width 74 height 7
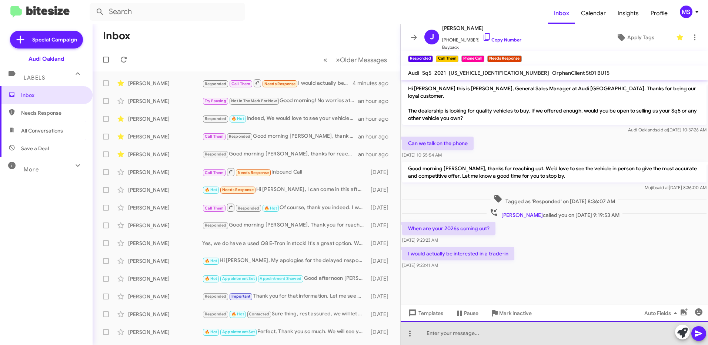
click at [443, 331] on div at bounding box center [554, 333] width 307 height 24
